Goal: Task Accomplishment & Management: Manage account settings

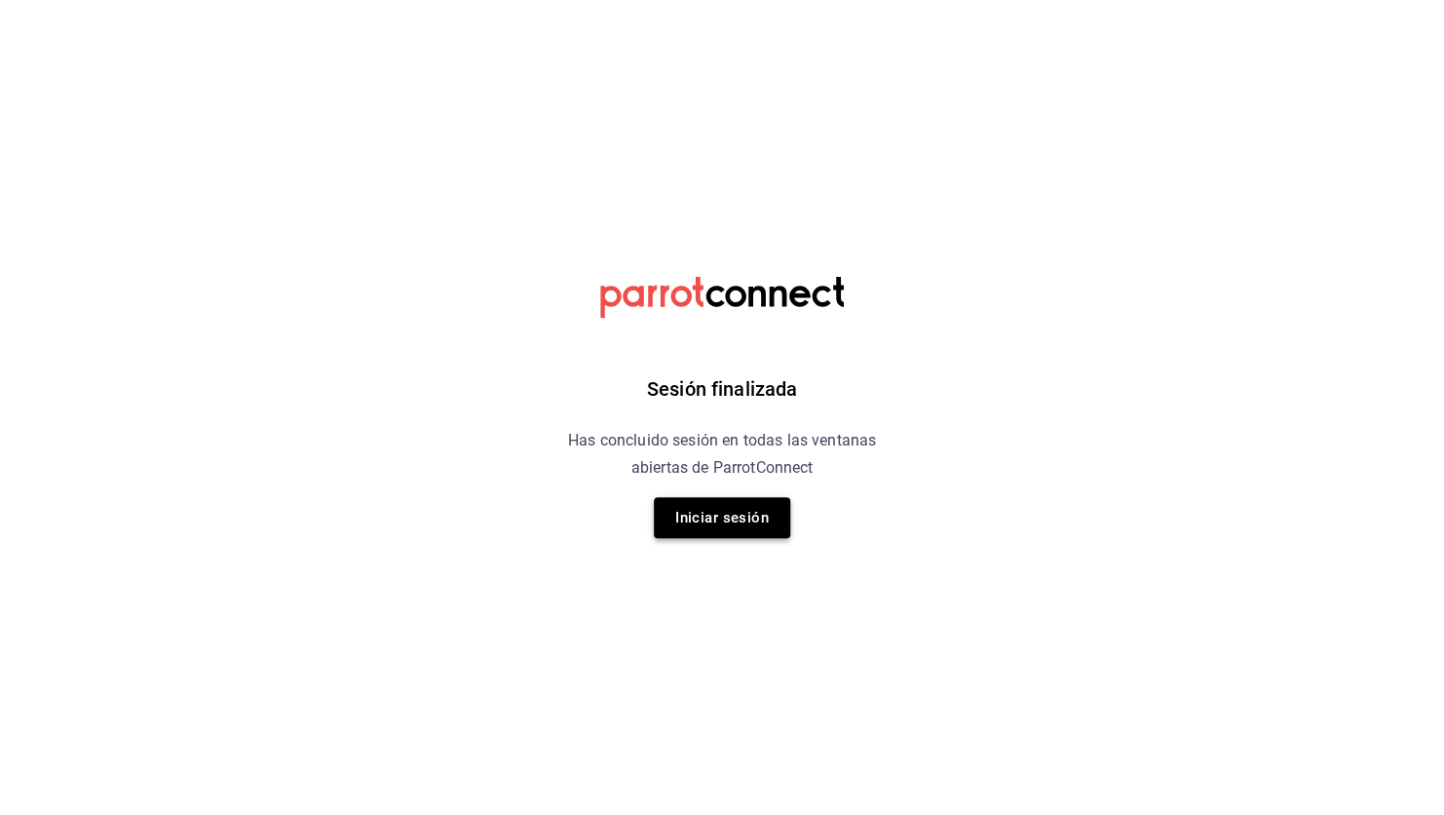
click at [765, 520] on button "Iniciar sesión" at bounding box center [722, 517] width 136 height 41
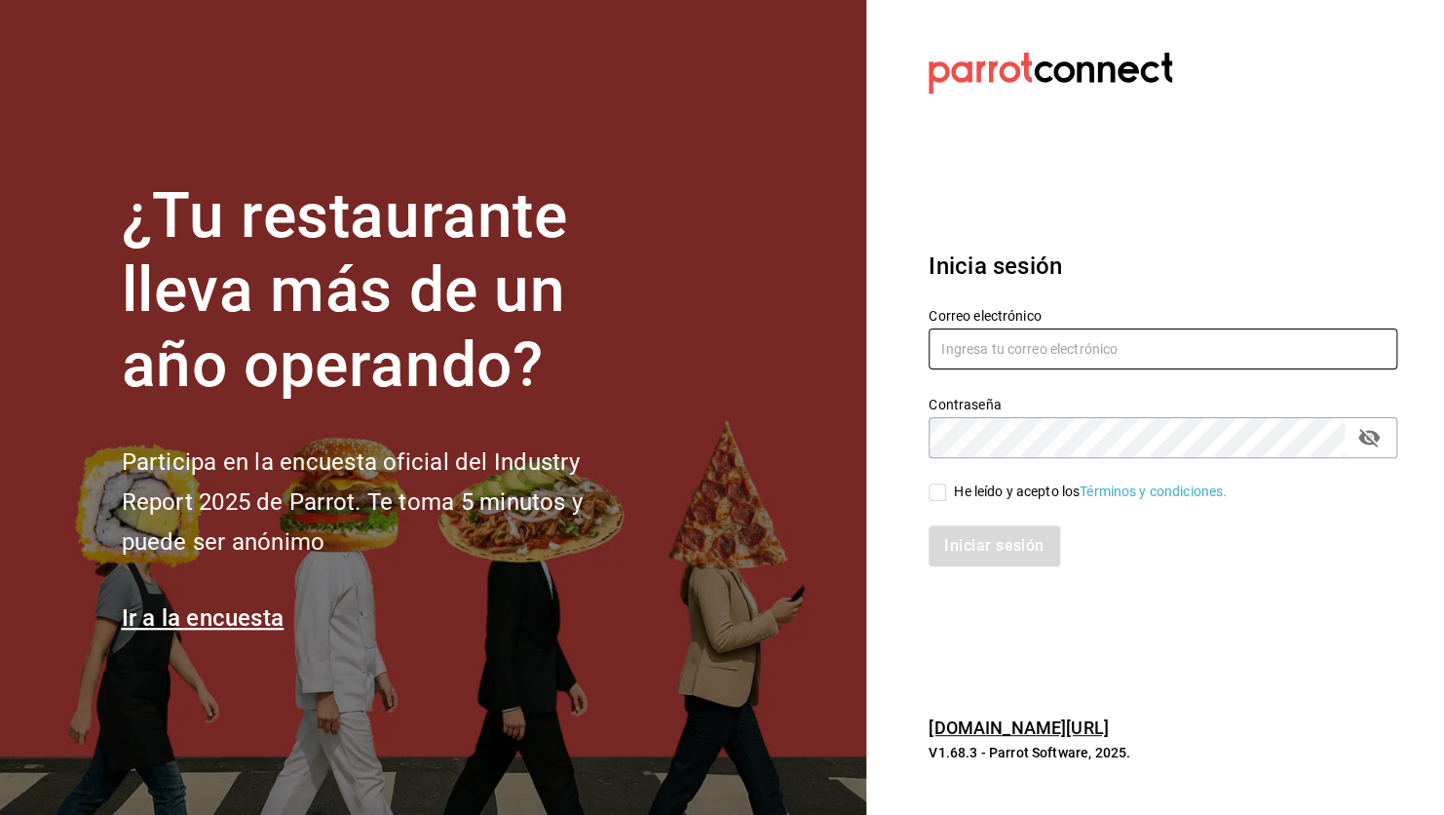
click at [1106, 335] on input "text" at bounding box center [1163, 348] width 469 height 41
type input "pamelagallazos@gmail.com"
click at [933, 490] on input "He leído y acepto los Términos y condiciones." at bounding box center [938, 492] width 18 height 18
checkbox input "true"
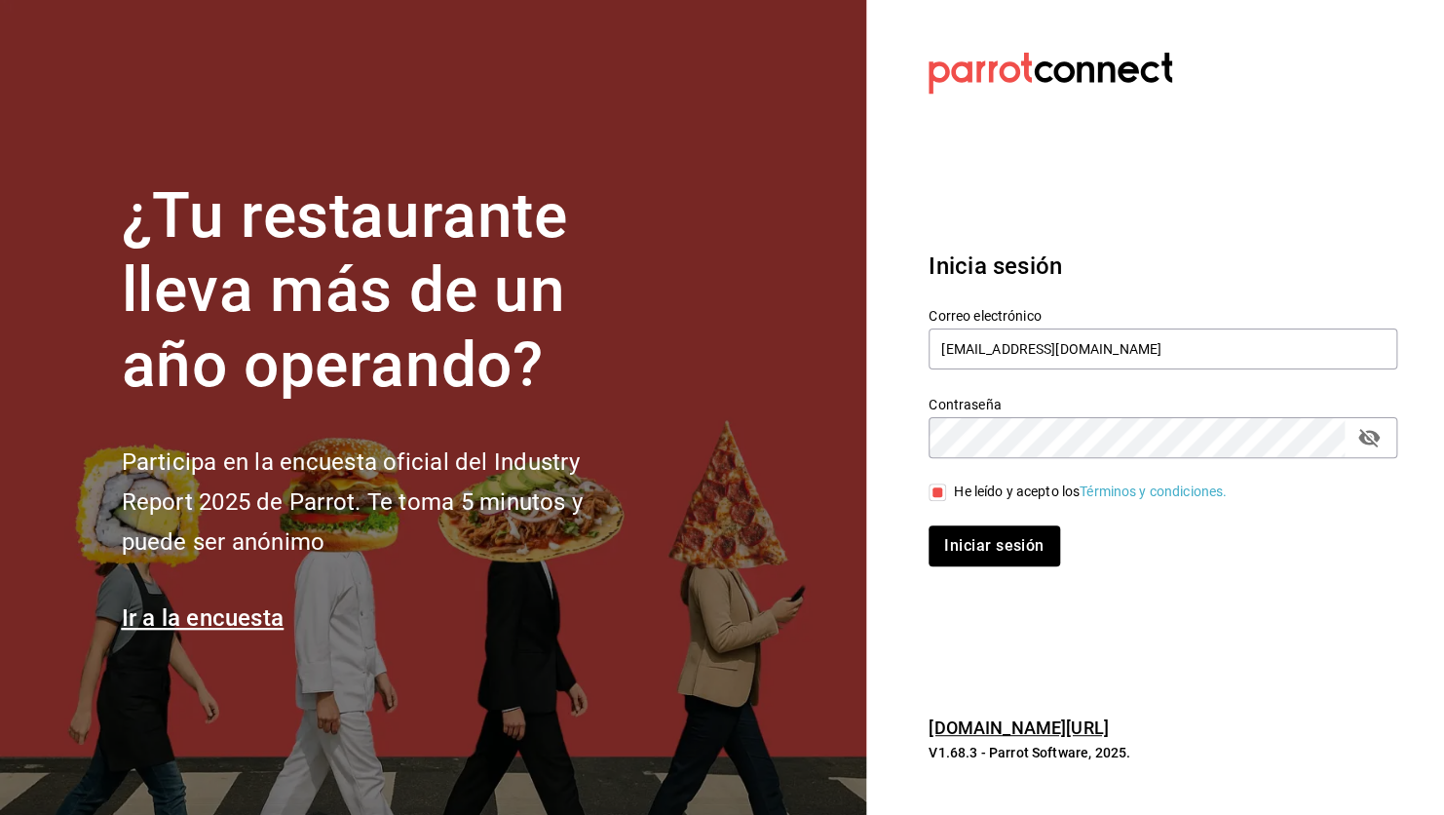
click at [929, 525] on button "Iniciar sesión" at bounding box center [994, 545] width 131 height 41
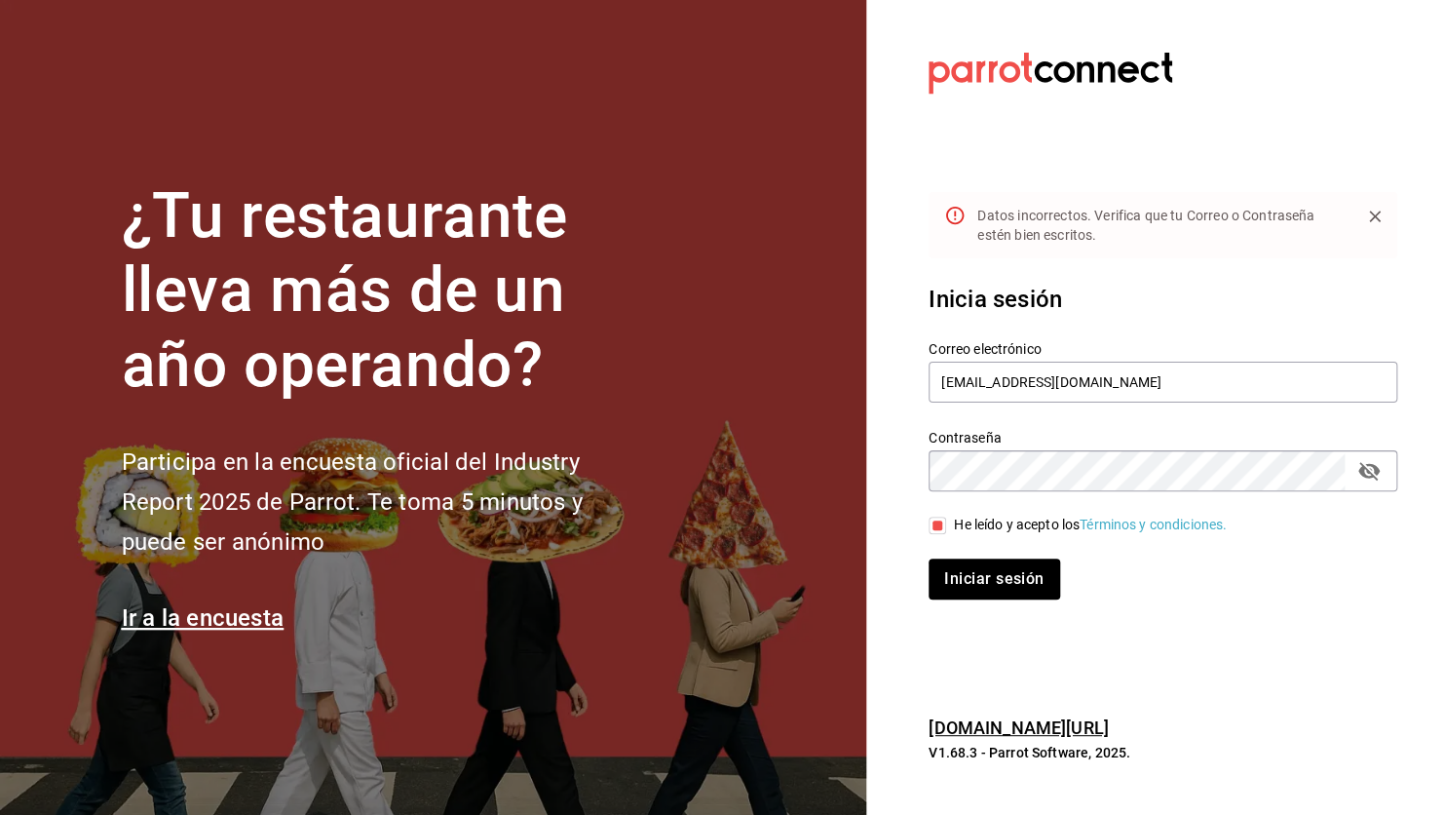
click at [1377, 474] on icon "passwordField" at bounding box center [1368, 470] width 23 height 23
click at [929, 558] on button "Iniciar sesión" at bounding box center [994, 578] width 131 height 41
click at [1003, 578] on button "Iniciar sesión" at bounding box center [995, 578] width 133 height 41
click at [929, 558] on button "Iniciar sesión" at bounding box center [994, 578] width 131 height 41
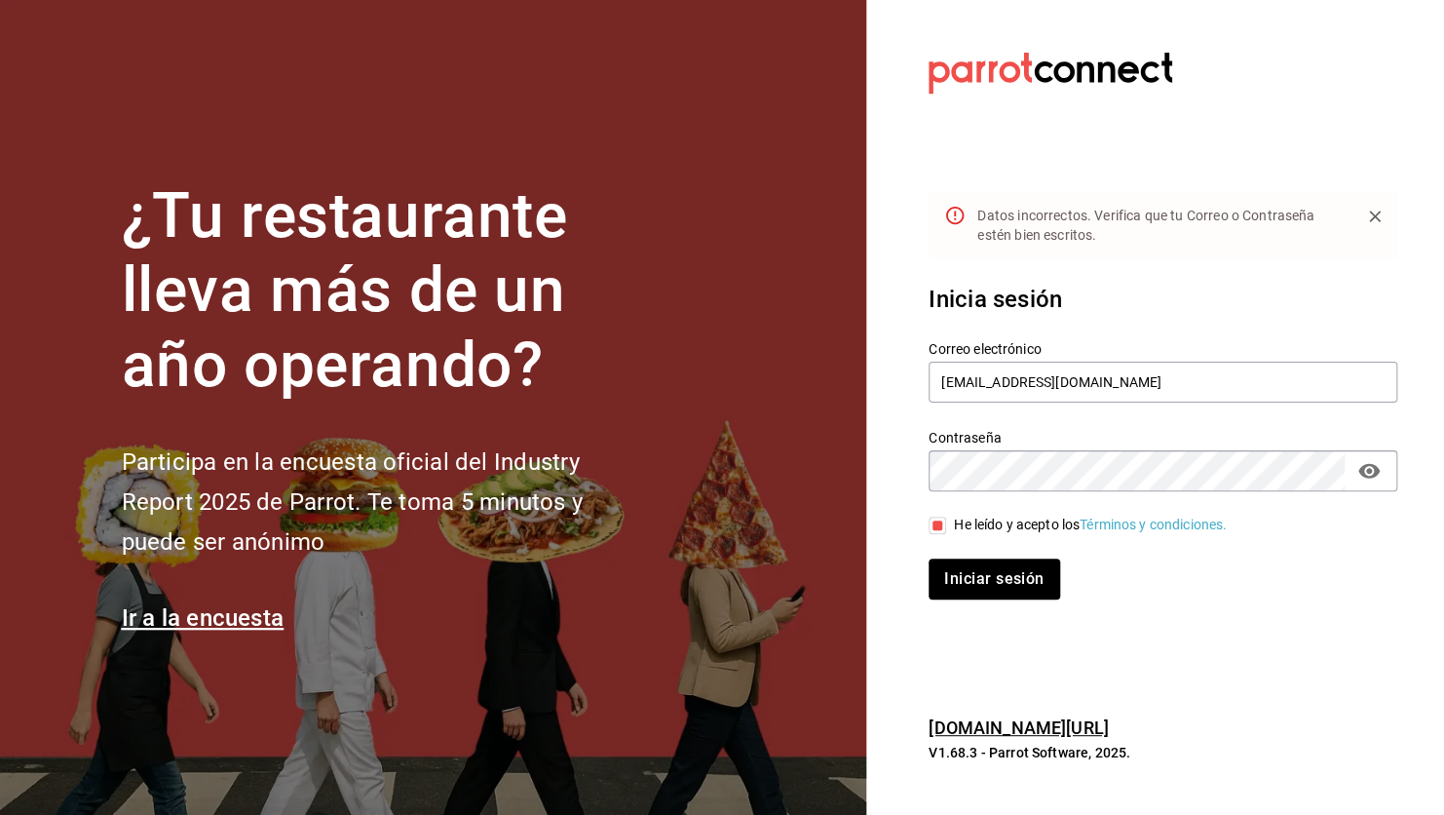
click at [1185, 691] on section "Datos incorrectos. Verifica que tu Correo o Contraseña estén bien escritos. Ini…" at bounding box center [1155, 407] width 578 height 815
click at [1367, 225] on icon "Close" at bounding box center [1374, 216] width 19 height 19
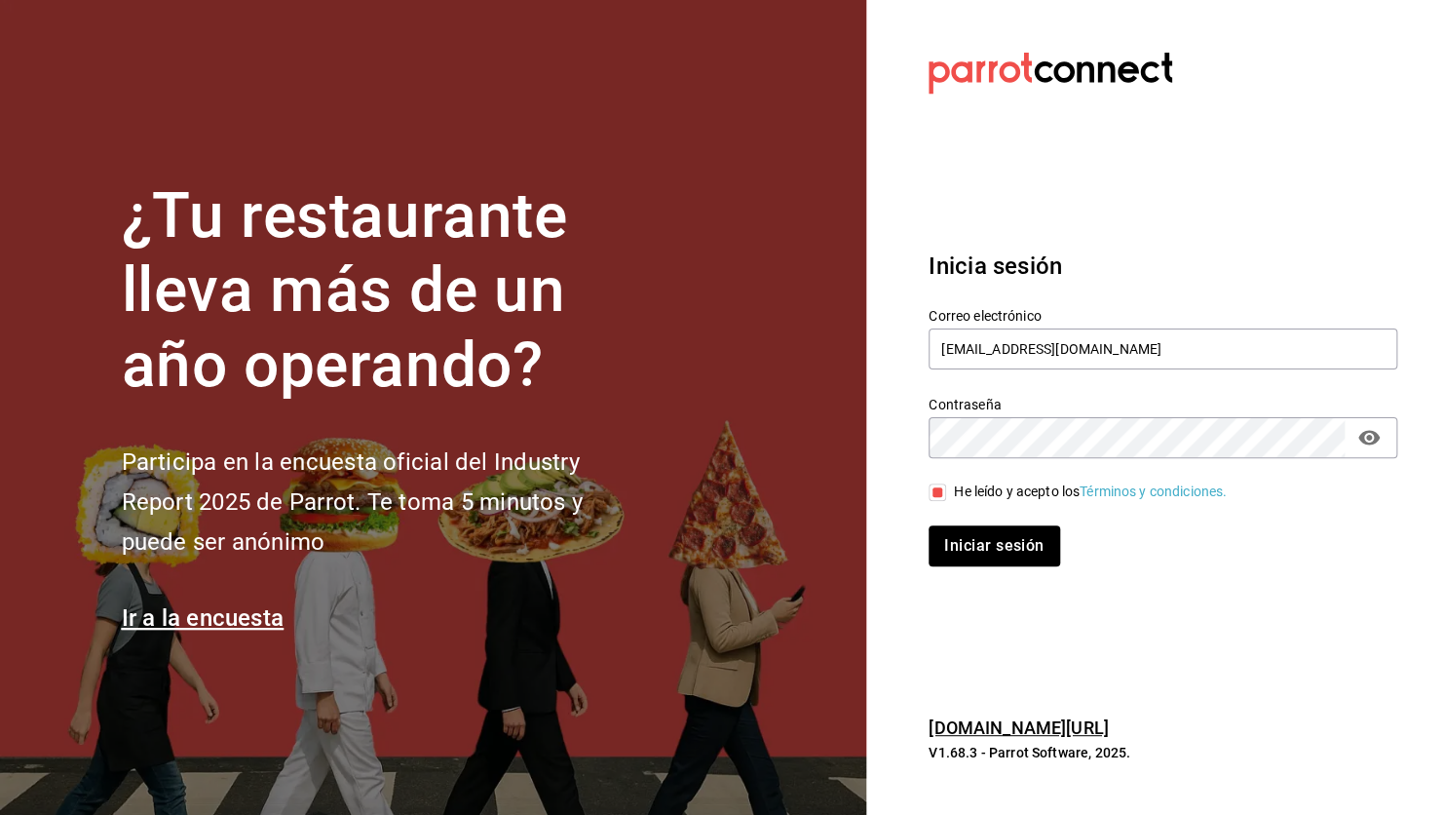
click at [1367, 225] on div "Datos incorrectos. Verifica que tu Correo o Contraseña estén bien escritos." at bounding box center [1163, 258] width 469 height 66
click at [1024, 553] on button "Iniciar sesión" at bounding box center [995, 545] width 133 height 41
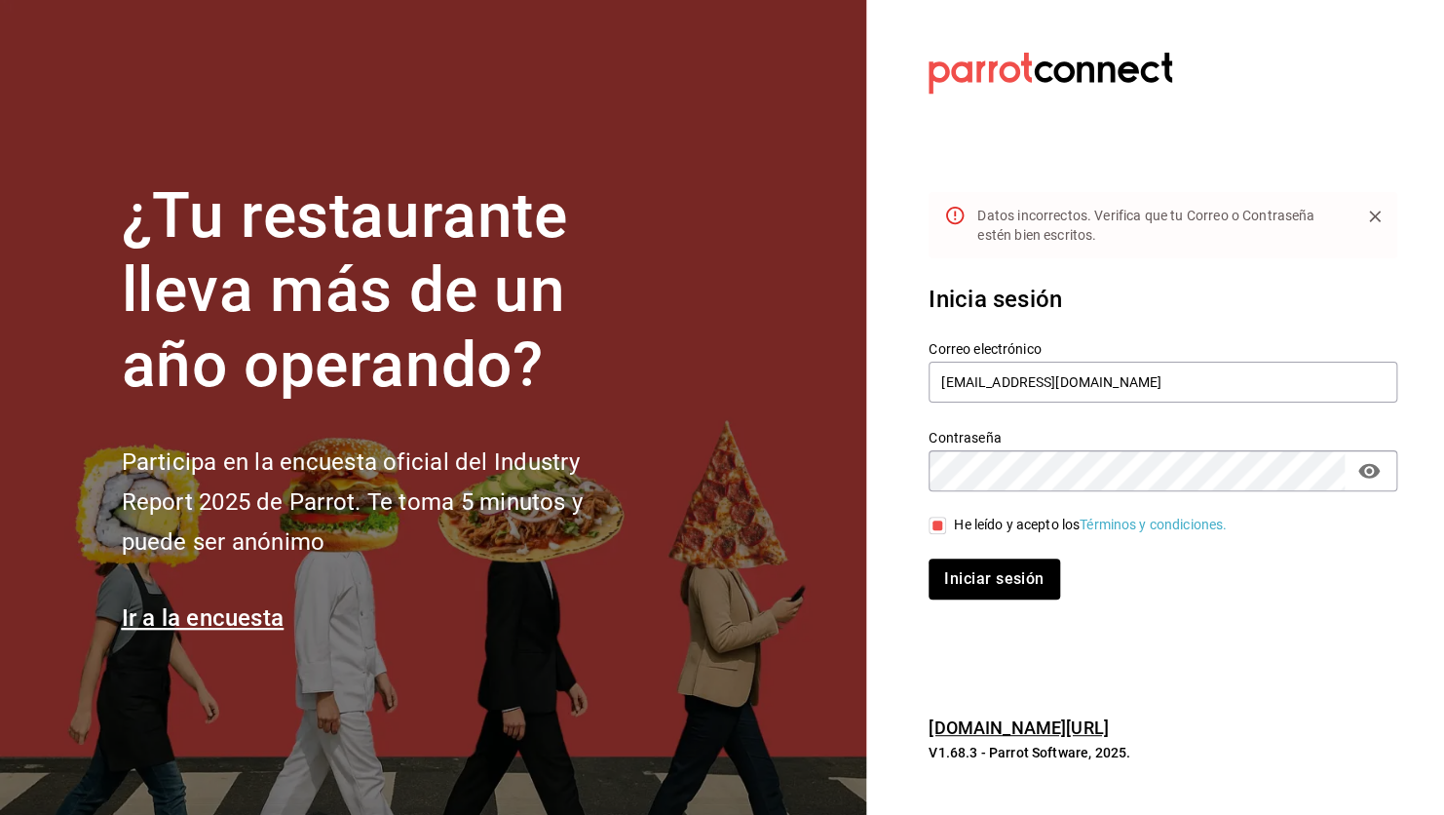
click at [1051, 494] on div "Correo electrónico pamelagallazos@gmail.com Contraseña Contraseña He leído y ac…" at bounding box center [1151, 459] width 492 height 284
click at [929, 558] on button "Iniciar sesión" at bounding box center [994, 578] width 131 height 41
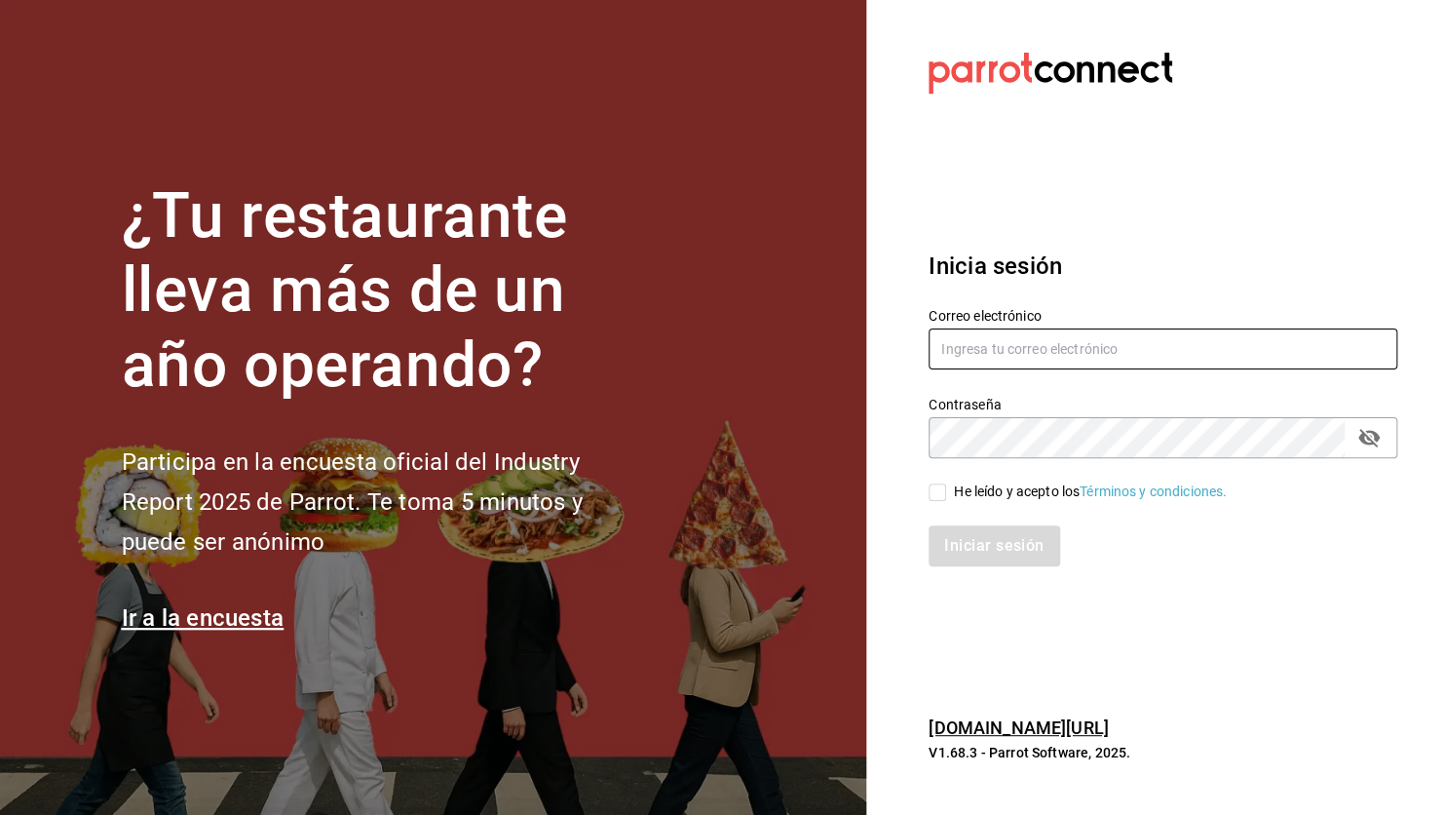
click at [1100, 354] on input "text" at bounding box center [1163, 348] width 469 height 41
type input "pamelagallazos@gmail.com"
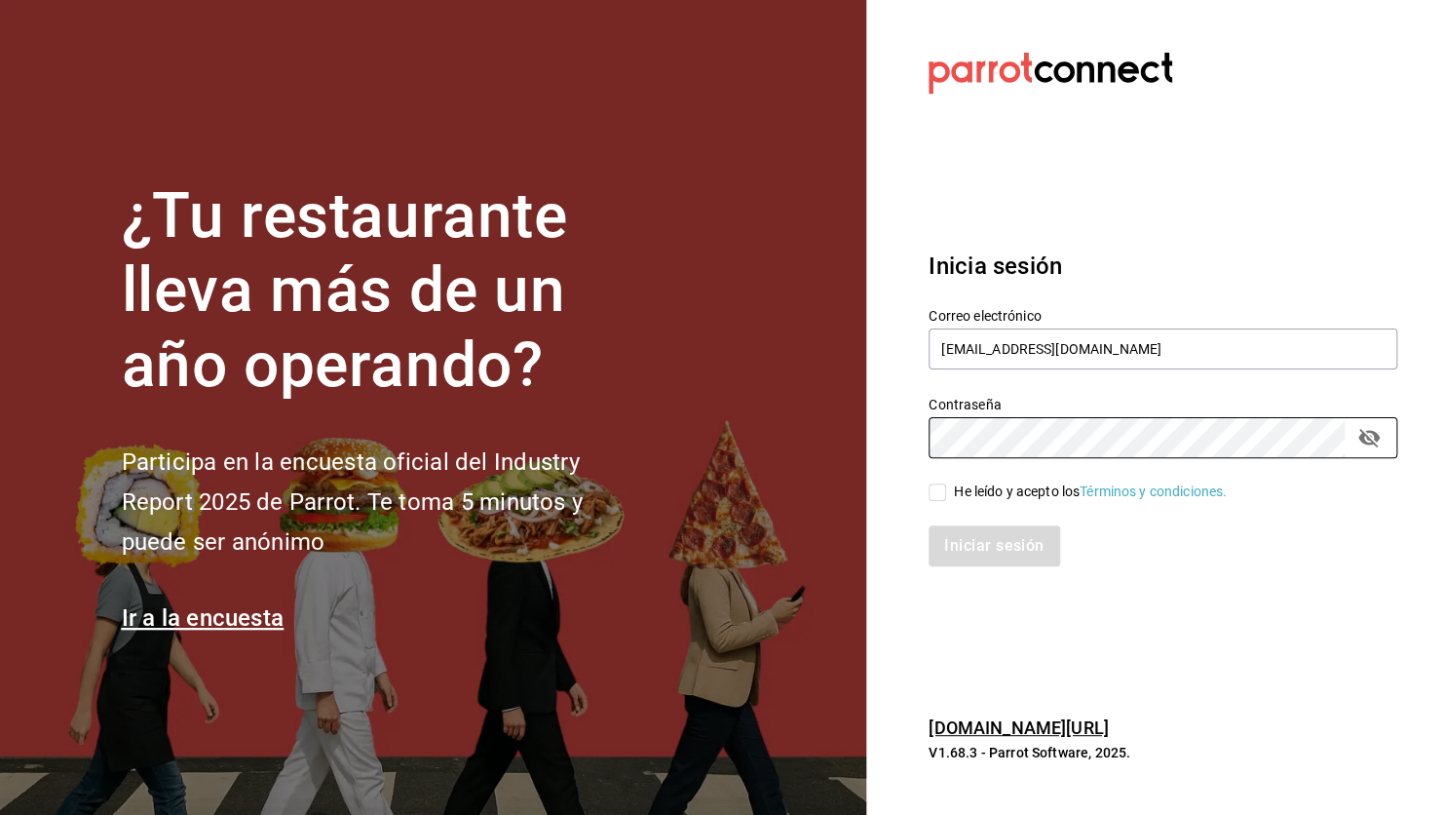
click at [1315, 472] on div "Correo electrónico pamelagallazos@gmail.com Contraseña Contraseña He leído y ac…" at bounding box center [1151, 426] width 492 height 284
click at [1376, 431] on icon "passwordField" at bounding box center [1368, 437] width 23 height 23
